Goal: Obtain resource: Obtain resource

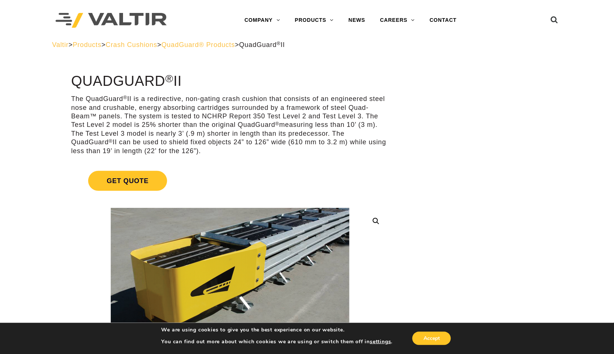
click at [235, 47] on span "QuadGuard® Products" at bounding box center [198, 44] width 74 height 7
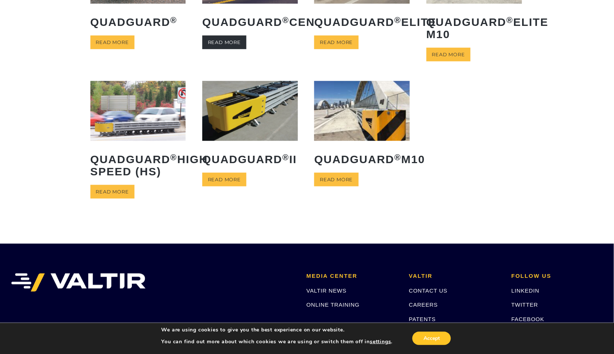
scroll to position [82, 0]
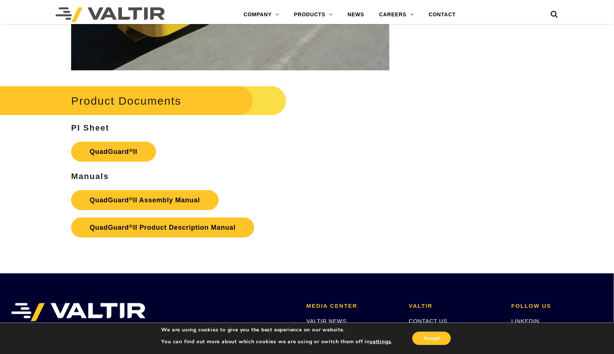
scroll to position [1440, 0]
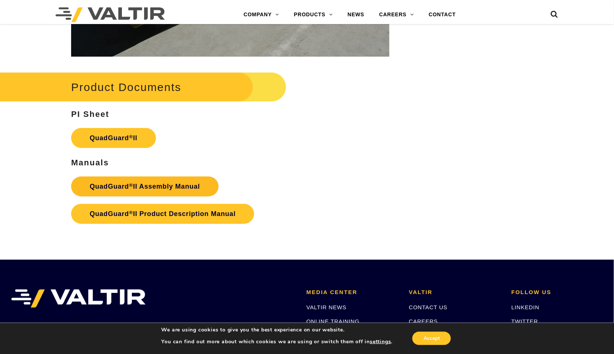
click at [188, 183] on strong "QuadGuard ® II Assembly Manual" at bounding box center [145, 186] width 110 height 7
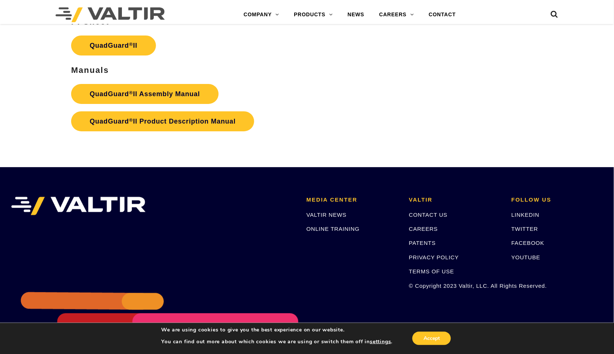
scroll to position [1545, 0]
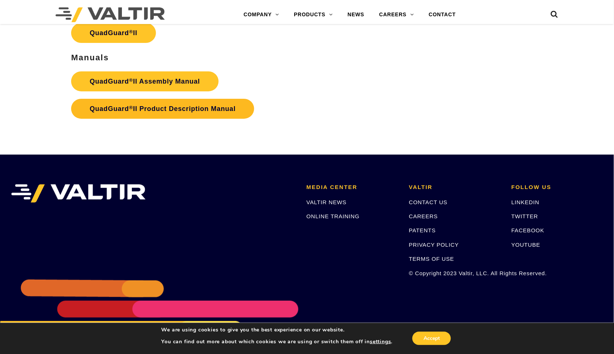
click at [223, 105] on strong "QuadGuard ® II Product Description Manual" at bounding box center [163, 108] width 146 height 7
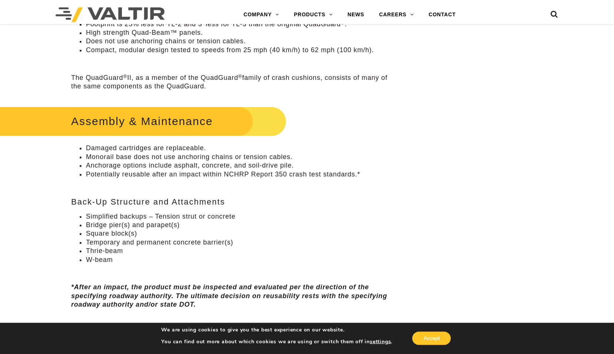
scroll to position [411, 0]
